Goal: Task Accomplishment & Management: Complete application form

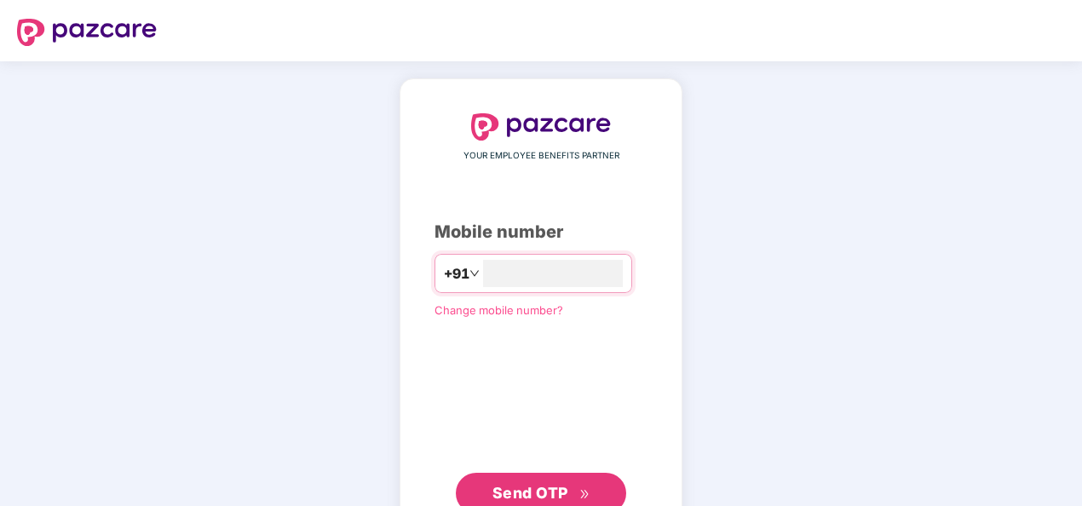
type input "**********"
click at [579, 481] on span "Send OTP" at bounding box center [541, 493] width 98 height 24
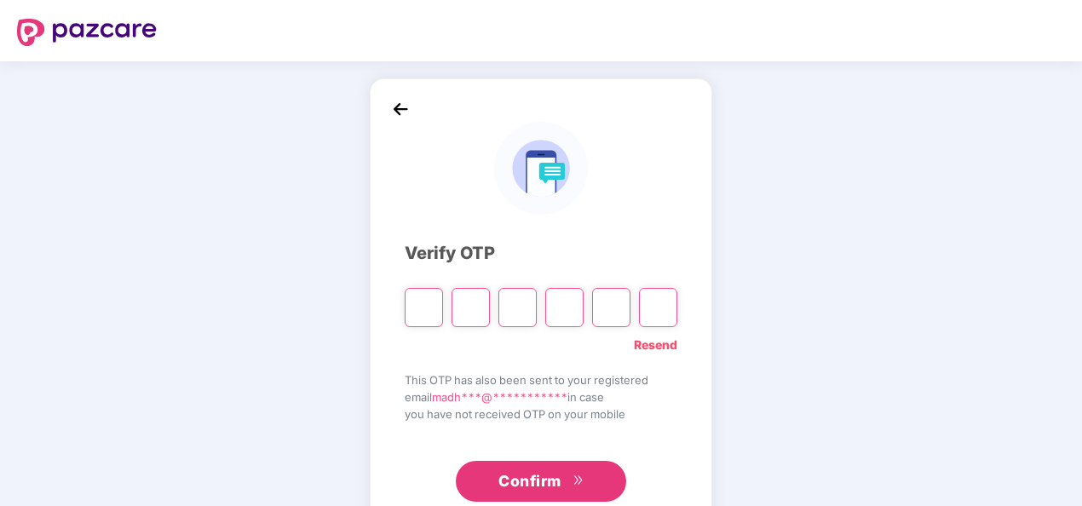
type input "*"
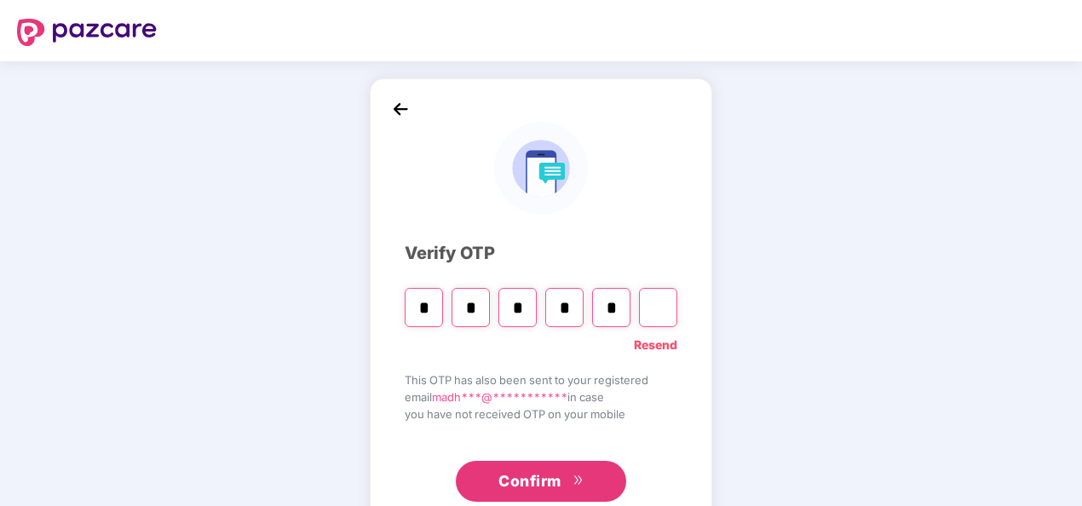
type input "*"
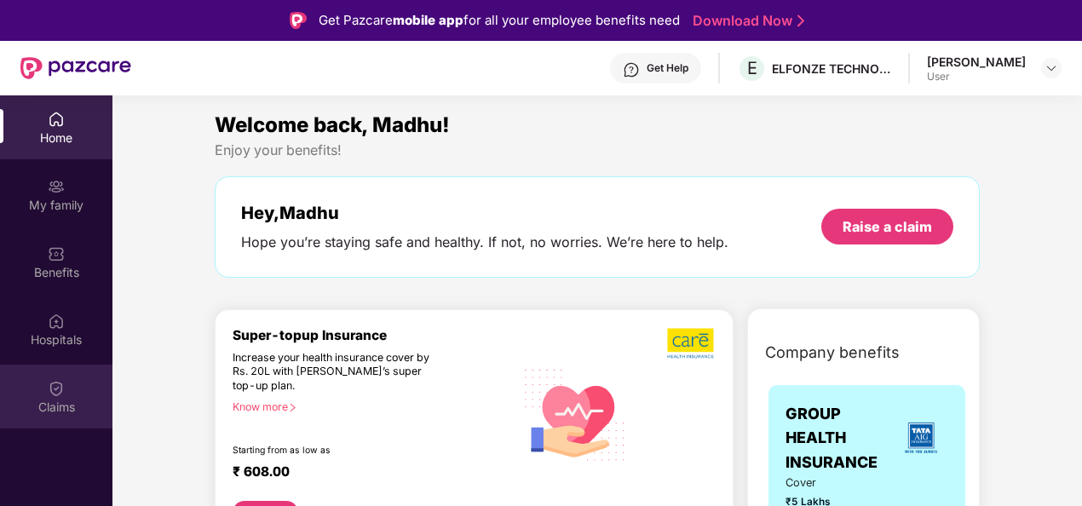
click at [55, 407] on div "Claims" at bounding box center [56, 407] width 112 height 17
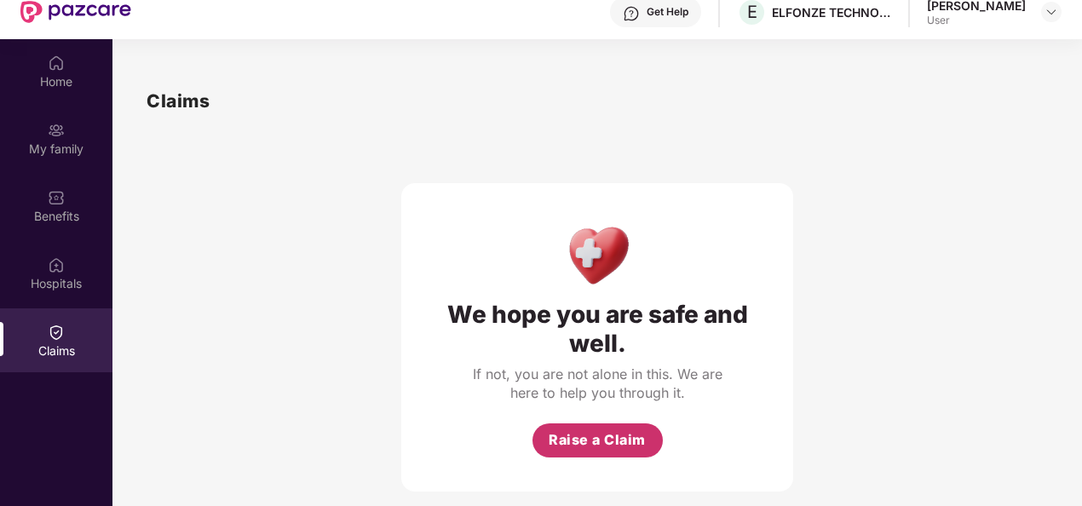
click at [626, 428] on button "Raise a Claim" at bounding box center [597, 440] width 130 height 34
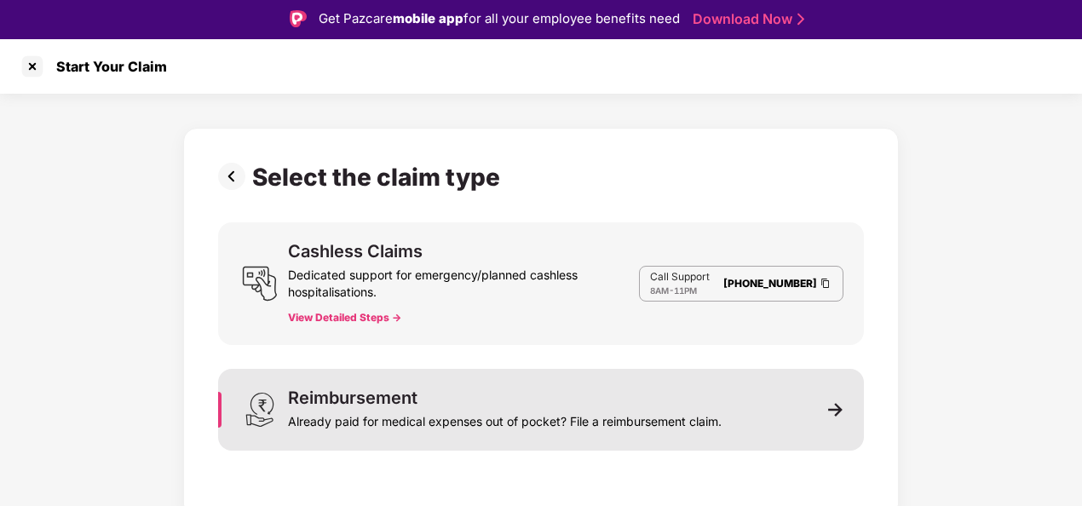
click at [734, 405] on div "Reimbursement Already paid for medical expenses out of pocket? File a reimburse…" at bounding box center [541, 410] width 646 height 82
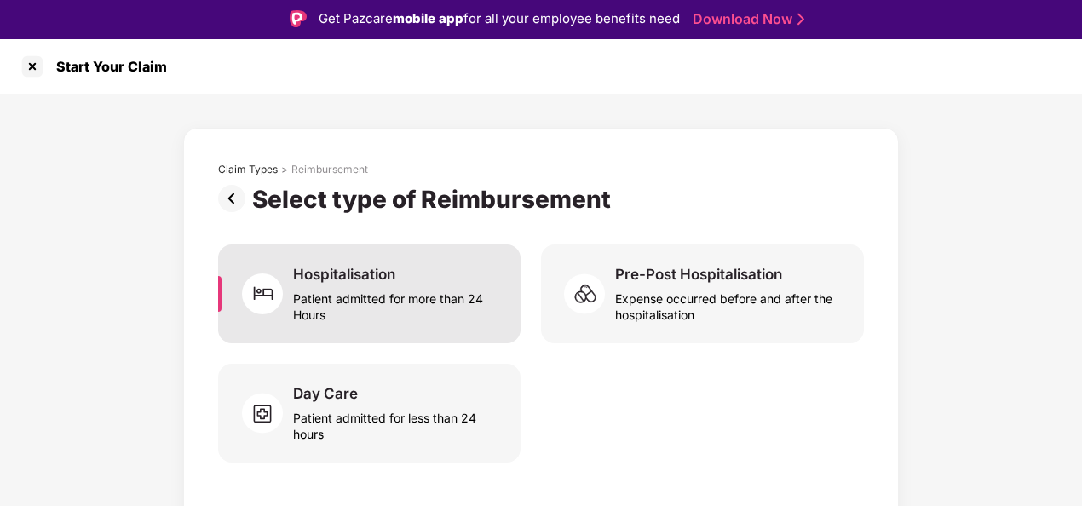
click at [375, 290] on div "Patient admitted for more than 24 Hours" at bounding box center [396, 303] width 207 height 39
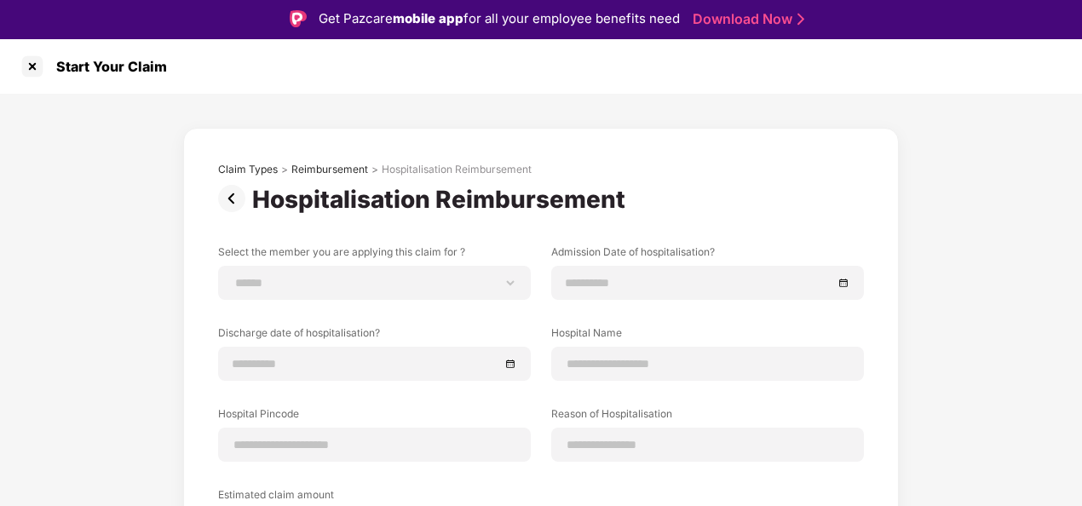
click at [233, 205] on img at bounding box center [235, 198] width 34 height 27
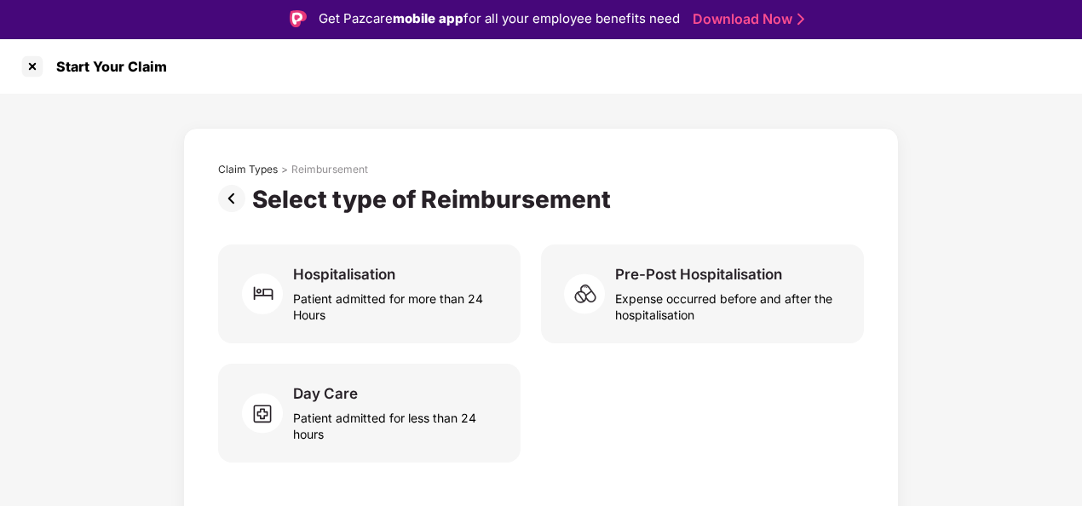
click at [233, 205] on img at bounding box center [235, 198] width 34 height 27
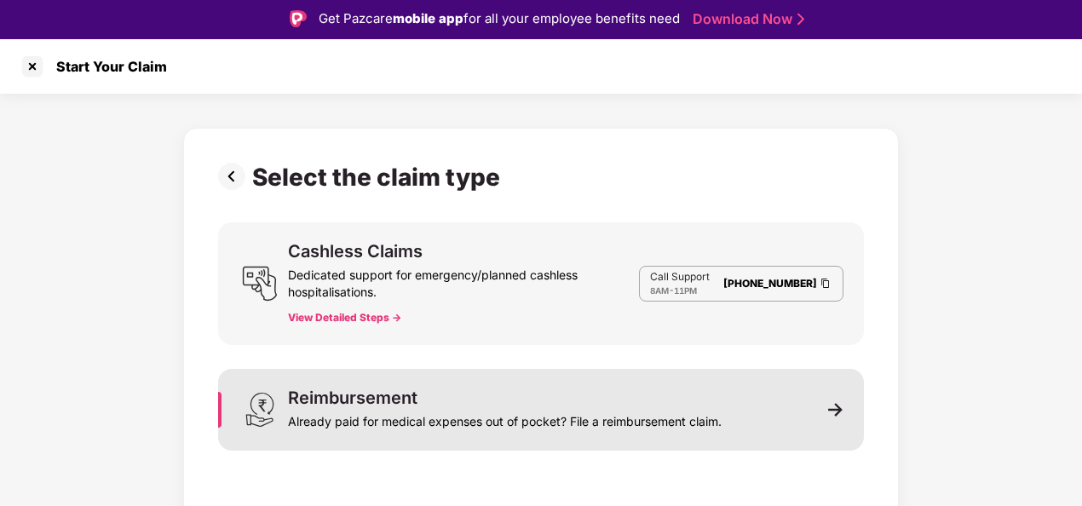
click at [463, 411] on div "Already paid for medical expenses out of pocket? File a reimbursement claim." at bounding box center [505, 418] width 434 height 24
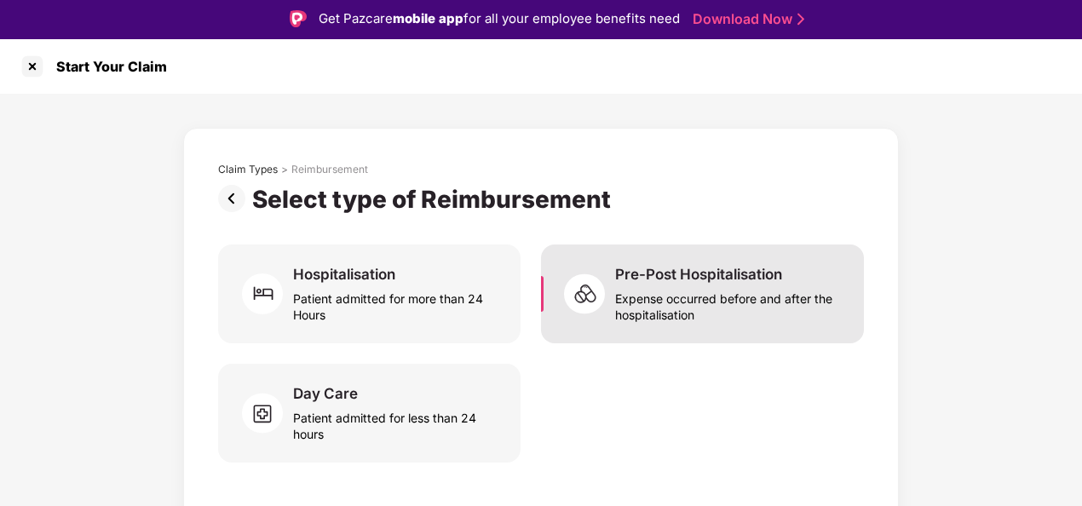
click at [684, 276] on div "Pre-Post Hospitalisation" at bounding box center [698, 274] width 167 height 19
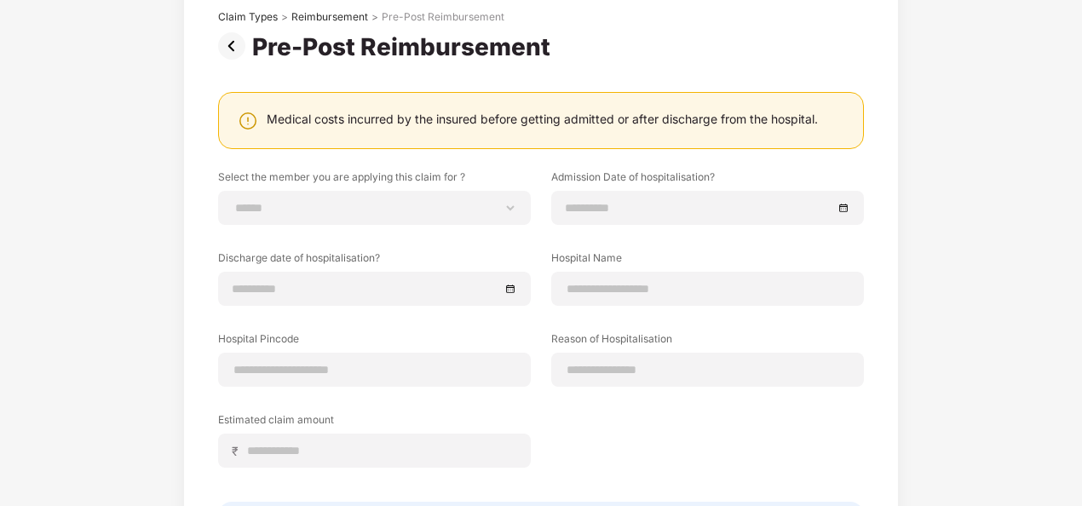
scroll to position [99, 0]
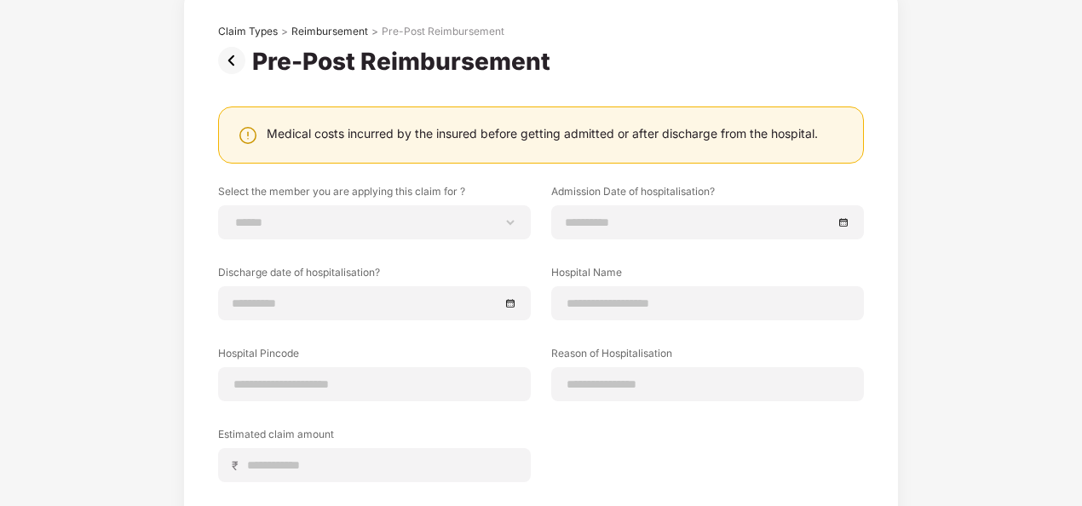
click at [1081, 227] on html "**********" at bounding box center [541, 212] width 1082 height 506
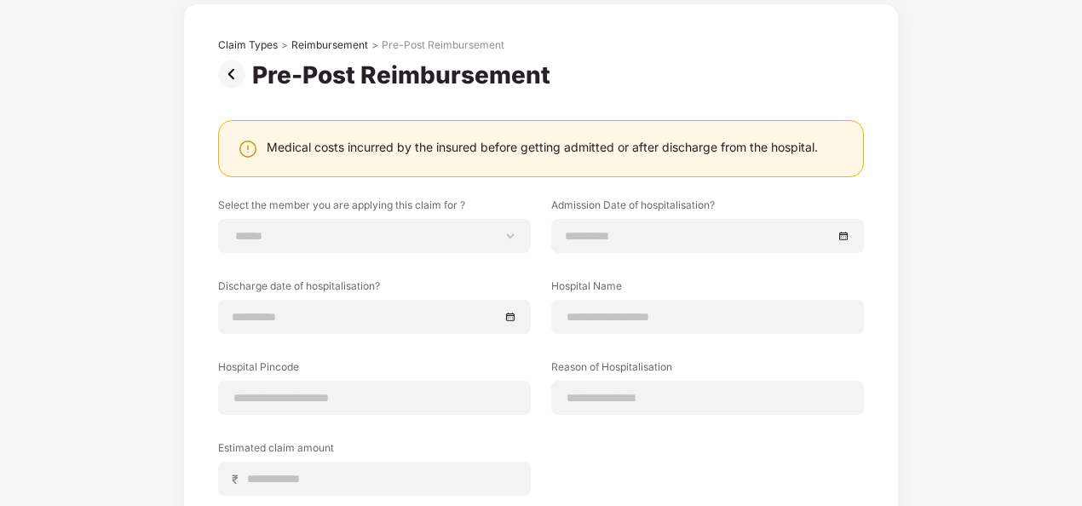
scroll to position [84, 0]
